Goal: Task Accomplishment & Management: Use online tool/utility

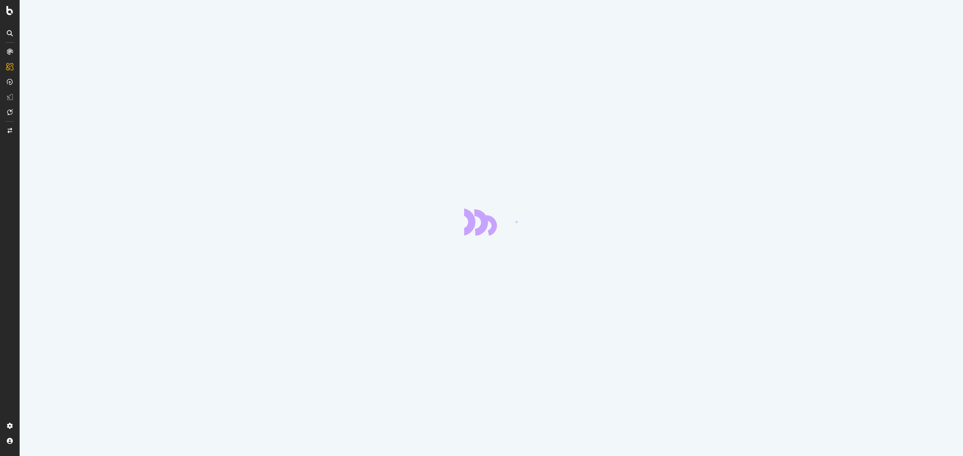
click at [488, 128] on div at bounding box center [491, 228] width 943 height 456
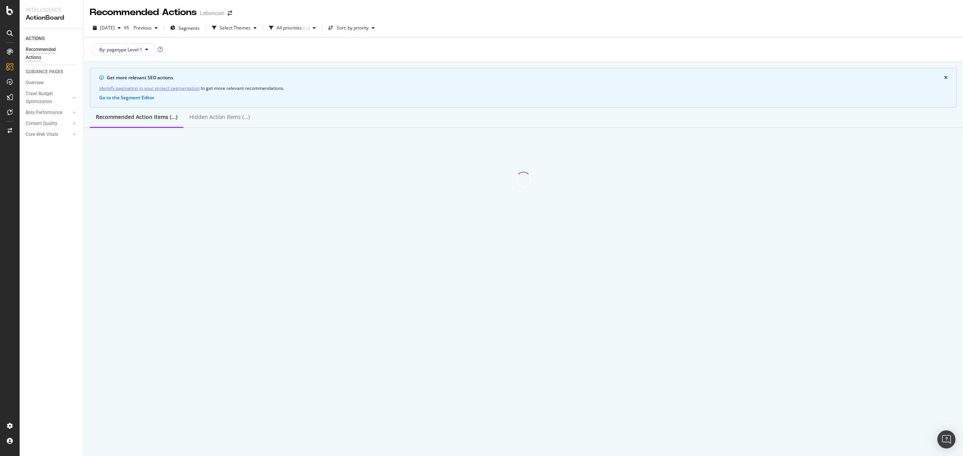
click at [563, 152] on div at bounding box center [523, 160] width 879 height 65
click at [428, 83] on div "Get more relevant SEO actions Identify pagination in your project segmentation …" at bounding box center [523, 88] width 867 height 40
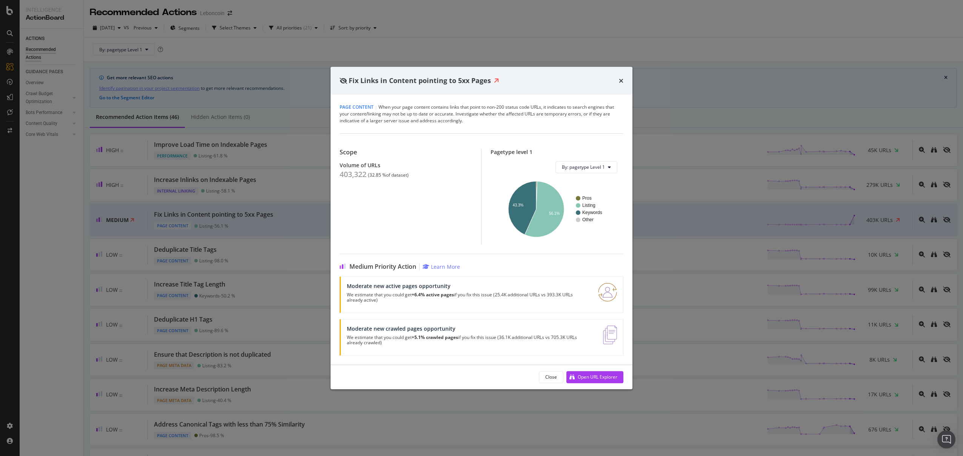
click at [452, 89] on div "Fix Links in Content pointing to 5xx Pages" at bounding box center [481, 81] width 302 height 28
click at [621, 81] on icon "times" at bounding box center [621, 81] width 5 height 6
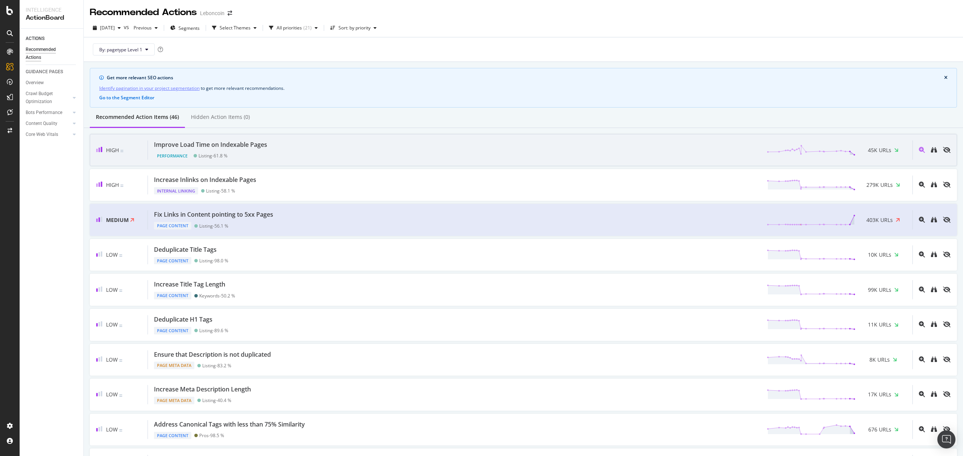
click at [346, 153] on div "Improve Load Time on Indexable Pages Performance Listing - 61.8 % 45K URLs" at bounding box center [530, 149] width 764 height 19
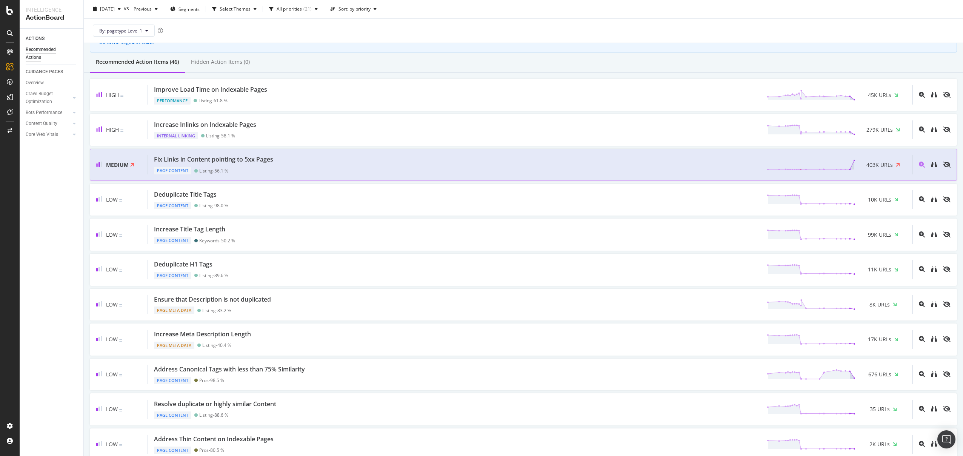
scroll to position [58, 0]
click at [288, 153] on div "Fix Links in Content pointing to 5xx Pages Page Content Listing - 56.1 % 403K U…" at bounding box center [530, 161] width 764 height 19
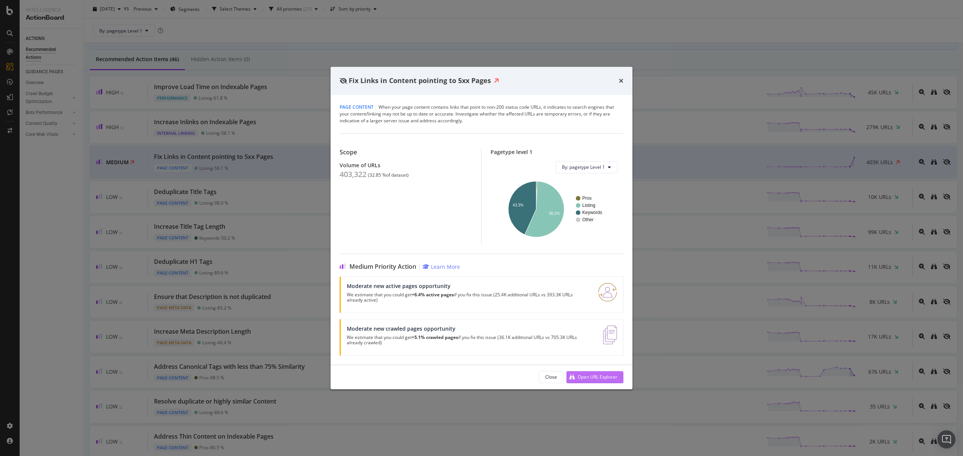
click at [596, 378] on div "Open URL Explorer" at bounding box center [598, 376] width 40 height 6
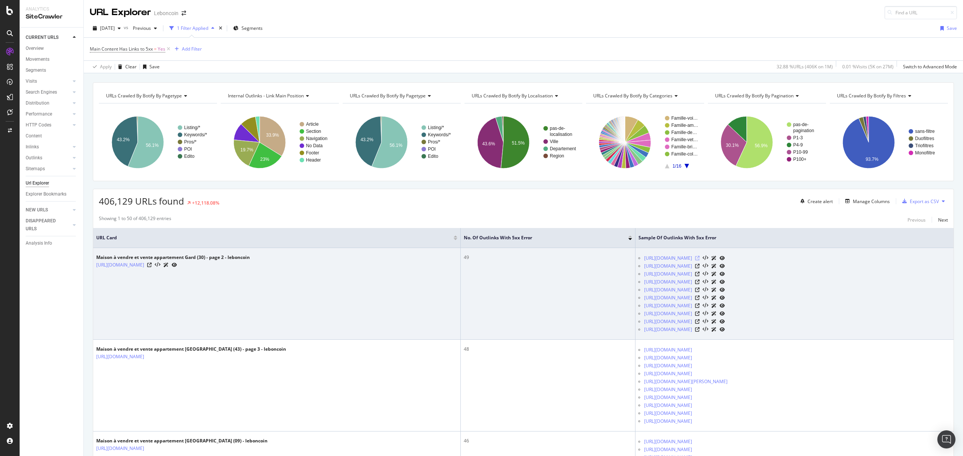
click at [699, 260] on icon at bounding box center [697, 258] width 5 height 5
